Goal: Information Seeking & Learning: Compare options

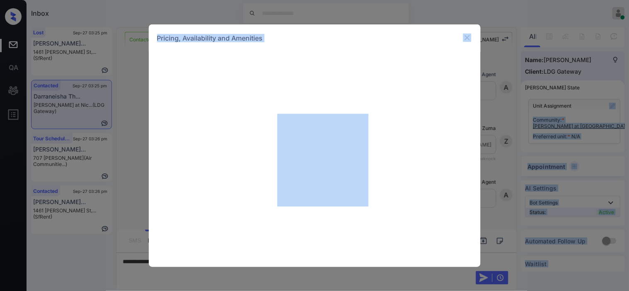
scroll to position [523, 0]
click at [417, 42] on div "Pricing, Availability and Amenities" at bounding box center [315, 37] width 332 height 27
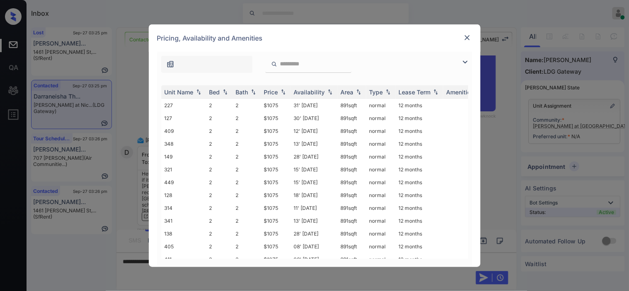
click at [463, 60] on img at bounding box center [465, 62] width 10 height 10
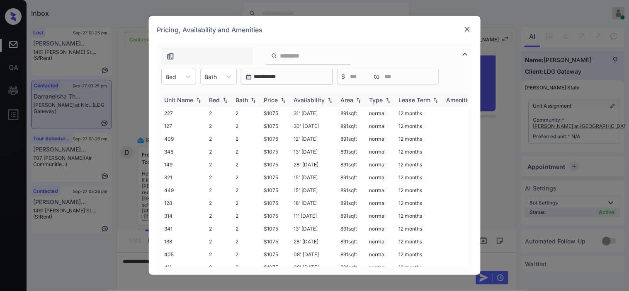
drag, startPoint x: 188, startPoint y: 75, endPoint x: 184, endPoint y: 93, distance: 18.4
click at [187, 76] on icon at bounding box center [188, 77] width 8 height 8
click at [178, 106] on div "3" at bounding box center [178, 111] width 35 height 15
click at [184, 77] on div "3 Bed" at bounding box center [174, 77] width 24 height 12
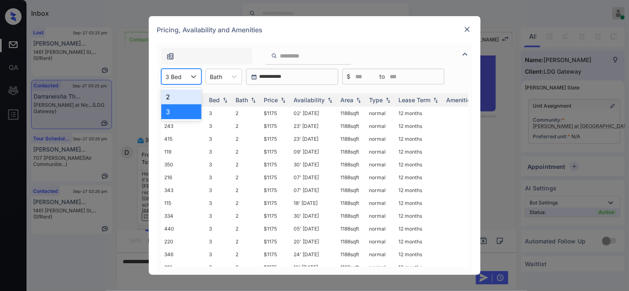
click at [177, 98] on div "2" at bounding box center [181, 97] width 40 height 15
click at [282, 97] on div "Price" at bounding box center [275, 100] width 23 height 7
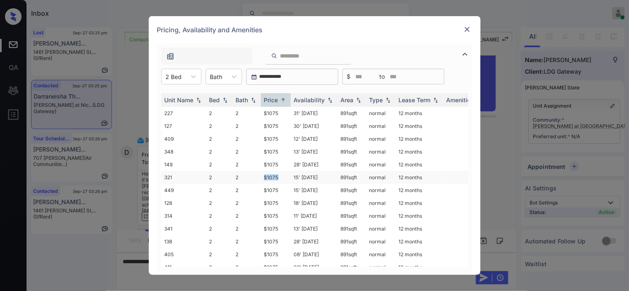
drag, startPoint x: 268, startPoint y: 177, endPoint x: 284, endPoint y: 177, distance: 16.2
click at [284, 177] on td "$1075" at bounding box center [276, 177] width 30 height 13
copy td "$1075"
click at [268, 174] on td "$1075" at bounding box center [276, 177] width 30 height 13
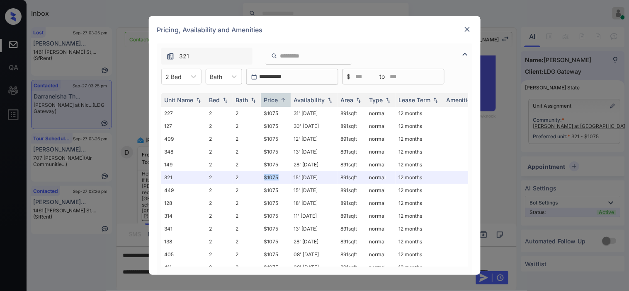
click at [468, 31] on img at bounding box center [467, 29] width 8 height 8
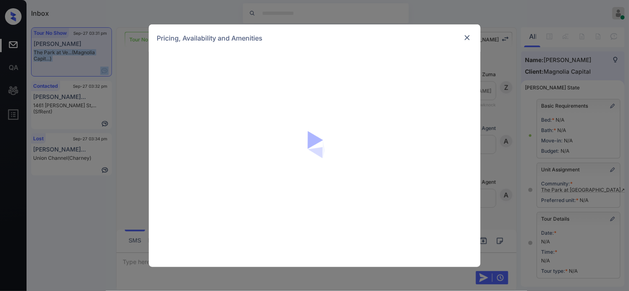
scroll to position [3126, 0]
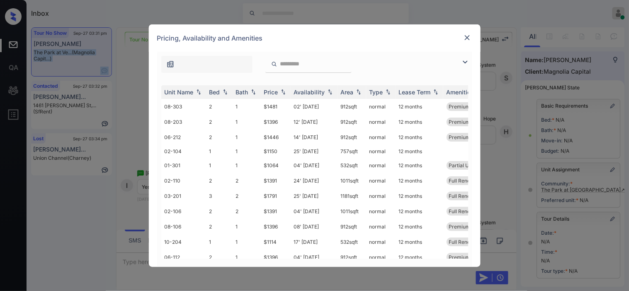
click at [463, 59] on img at bounding box center [465, 62] width 10 height 10
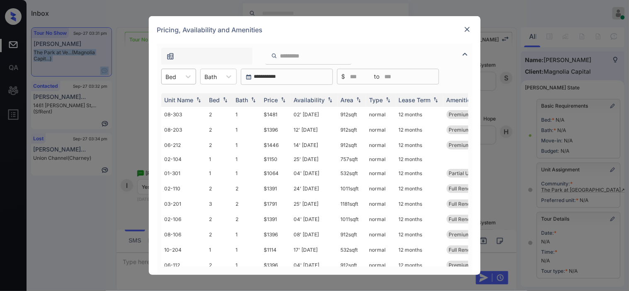
click at [180, 78] on div "Bed" at bounding box center [171, 77] width 19 height 12
click at [183, 112] on div "2" at bounding box center [178, 111] width 35 height 15
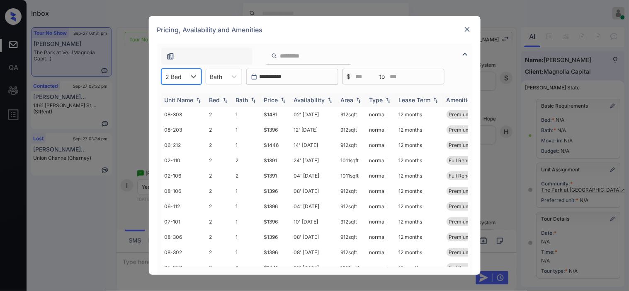
click at [283, 97] on img at bounding box center [283, 100] width 8 height 6
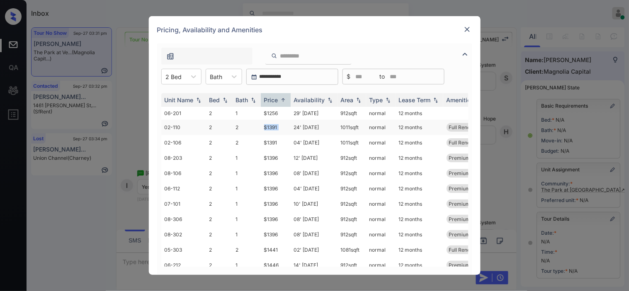
drag, startPoint x: 259, startPoint y: 127, endPoint x: 291, endPoint y: 126, distance: 31.5
click at [291, 126] on tr "02-110 2 2 $1391 24' [DATE] sqft normal 12 months Full Renovation..." at bounding box center [377, 127] width 433 height 15
copy tr "$1391"
click at [280, 125] on td "$1391" at bounding box center [276, 127] width 30 height 15
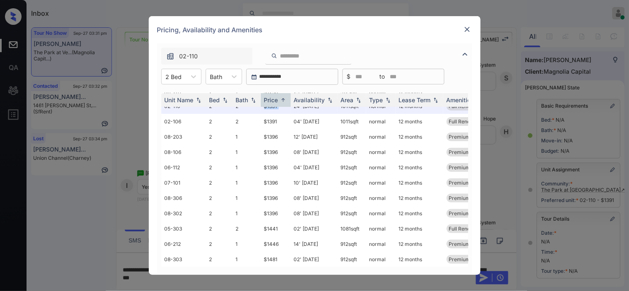
scroll to position [27, 0]
click at [465, 27] on img at bounding box center [467, 29] width 8 height 8
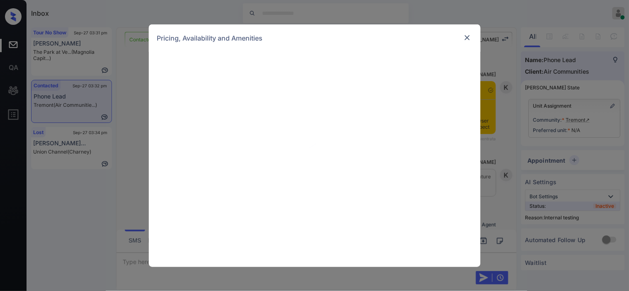
scroll to position [2172, 0]
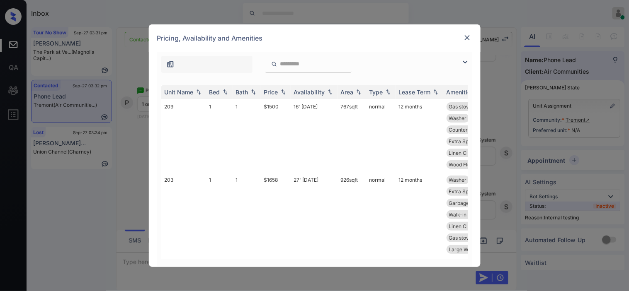
click at [465, 67] on div at bounding box center [314, 62] width 315 height 21
drag, startPoint x: 464, startPoint y: 62, endPoint x: 337, endPoint y: 80, distance: 128.8
click at [464, 61] on img at bounding box center [465, 62] width 10 height 10
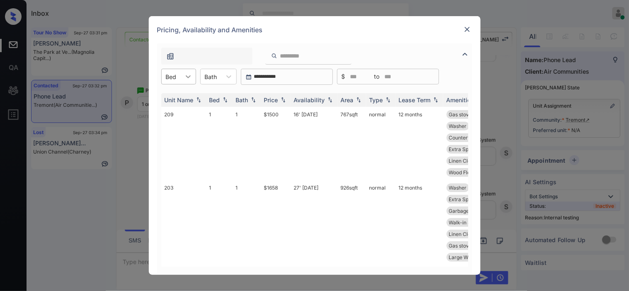
click at [184, 79] on icon at bounding box center [188, 77] width 8 height 8
click at [177, 97] on div "1" at bounding box center [178, 97] width 35 height 15
click at [282, 97] on img at bounding box center [283, 100] width 8 height 6
drag, startPoint x: 263, startPoint y: 116, endPoint x: 280, endPoint y: 116, distance: 16.6
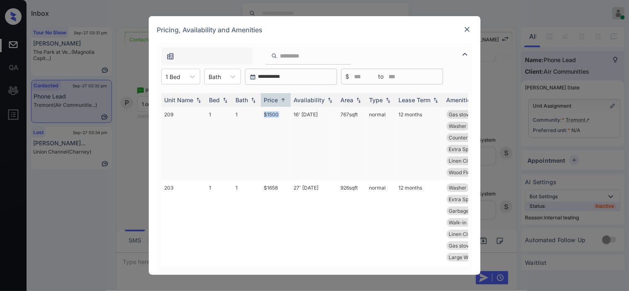
click at [280, 116] on td "$1500" at bounding box center [276, 143] width 30 height 73
copy td "$1500"
click at [280, 116] on td "$1500" at bounding box center [276, 143] width 30 height 73
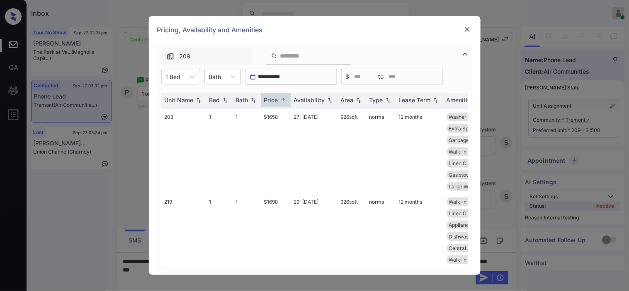
scroll to position [90, 0]
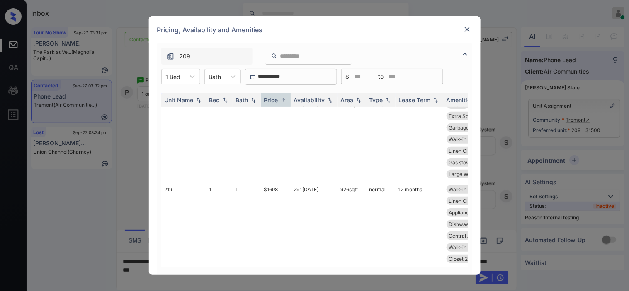
click at [467, 29] on img at bounding box center [467, 29] width 8 height 8
